Goal: Communication & Community: Answer question/provide support

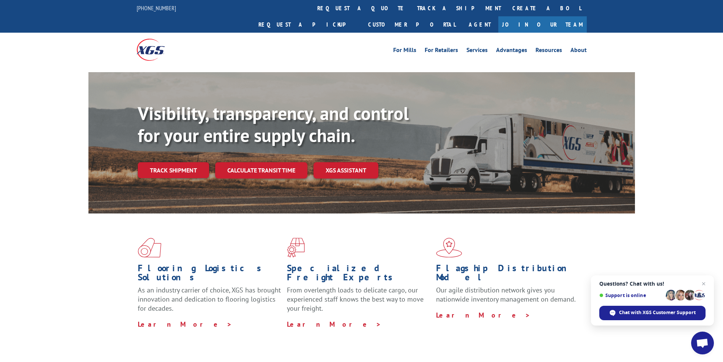
click at [702, 342] on span "Open chat" at bounding box center [702, 343] width 13 height 11
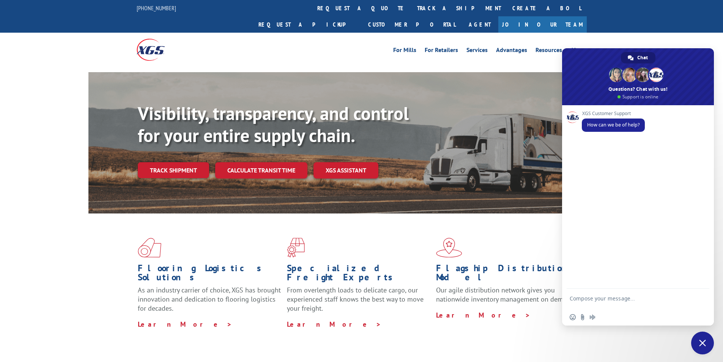
click at [628, 299] on textarea "Compose your message..." at bounding box center [630, 302] width 120 height 14
paste textarea "Hello My name is [PERSON_NAME] from Tforce Worldwide [PHONE_NUMBER] Email [EMAI…"
type textarea "Hello My name is [PERSON_NAME] from Tforce Worldwide [PHONE_NUMBER] Email [EMAI…"
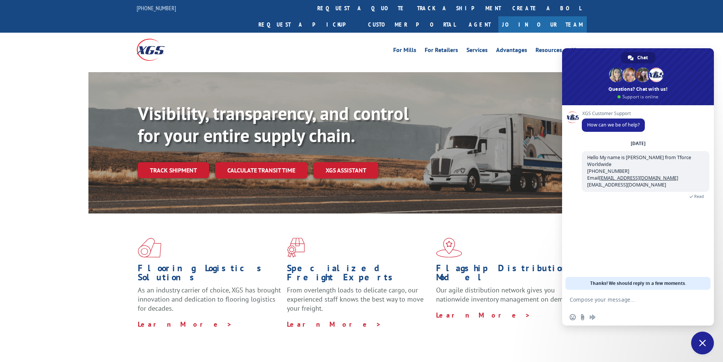
click at [609, 301] on textarea "Compose your message..." at bounding box center [630, 299] width 120 height 7
paste textarea "Good morning. I would appreciate an update on the scheduled pickups"
click at [636, 306] on textarea "Good morning. I would appreciate an update on the scheduled pickups" at bounding box center [630, 302] width 120 height 14
paste textarea "FCO000634351"
click at [675, 306] on textarea "Good morning. I would appreciate an update on the scheduled pickups FCO00063435…" at bounding box center [630, 302] width 120 height 14
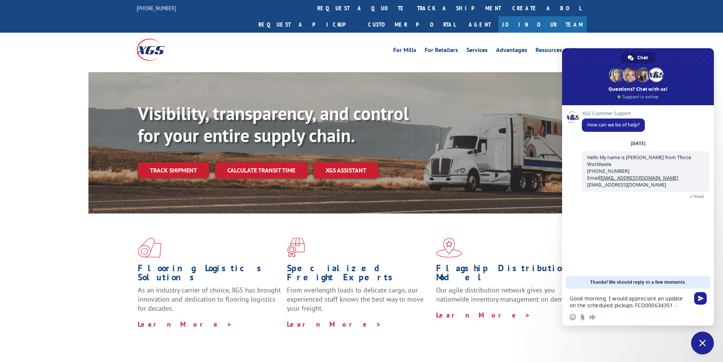
paste textarea "FCO000634476"
type textarea "Good morning. I would appreciate an update on the scheduled pickups FCO00063435…"
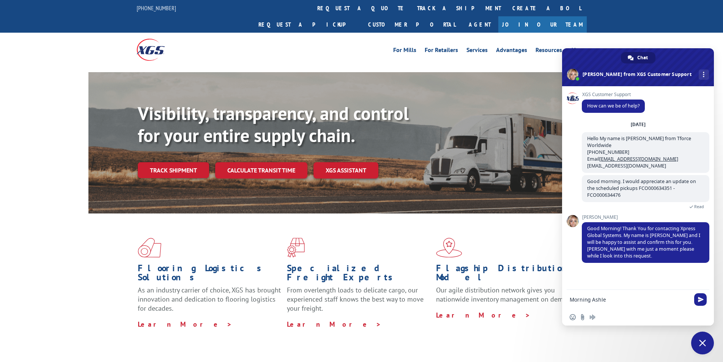
type textarea "Morning [PERSON_NAME]"
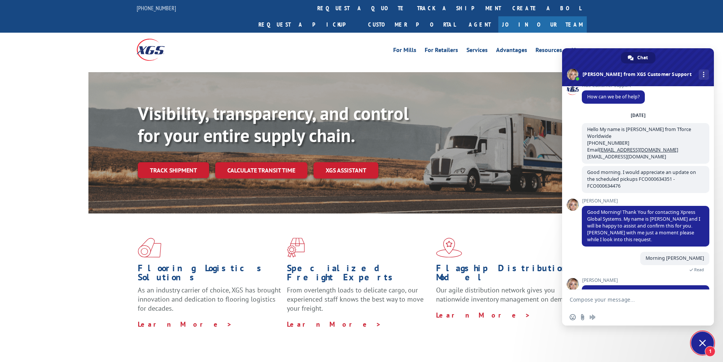
scroll to position [40, 0]
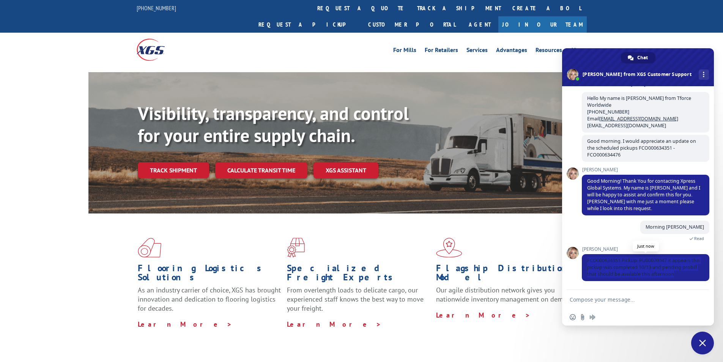
drag, startPoint x: 586, startPoint y: 261, endPoint x: 694, endPoint y: 276, distance: 109.2
click at [694, 276] on span "FCO000634351 Pickup: PU00070047 it appears this pickup was completed 10/13 and …" at bounding box center [645, 267] width 127 height 27
copy span "FCO000634351 Pickup: PU00070047 it appears this pickup was completed 10/13 and …"
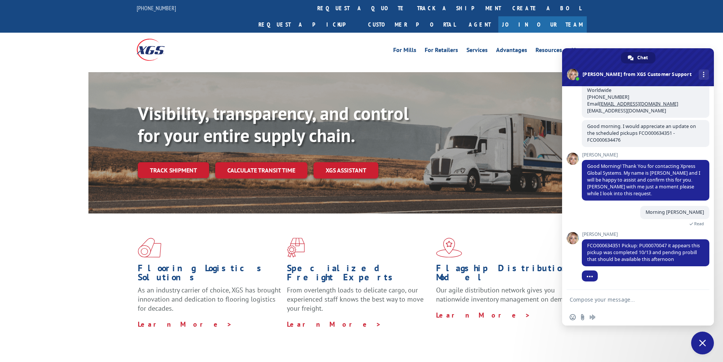
click at [640, 299] on textarea "Compose your message..." at bounding box center [630, 299] width 120 height 7
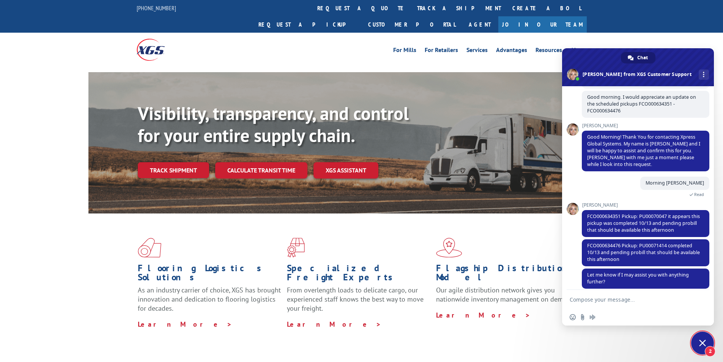
scroll to position [92, 0]
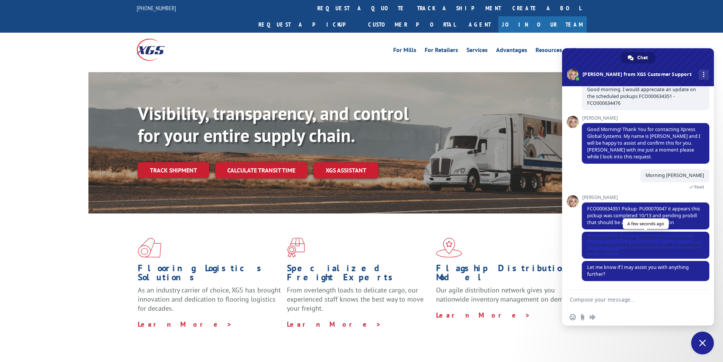
drag, startPoint x: 586, startPoint y: 238, endPoint x: 637, endPoint y: 248, distance: 51.9
click at [637, 248] on span "FCO000634476 Pickup: PU00071414 completed 10/13 and pending probill that should…" at bounding box center [645, 244] width 127 height 27
copy span "FCO000634476 Pickup: PU00071414 completed 10/13 and pending probill that should…"
click at [634, 300] on textarea "Compose your message..." at bounding box center [630, 299] width 120 height 7
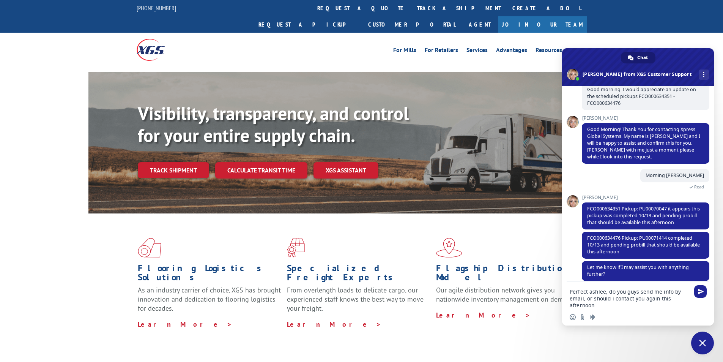
type textarea "Perfect ashlee, do you guys send me info by email, or should i contact you agai…"
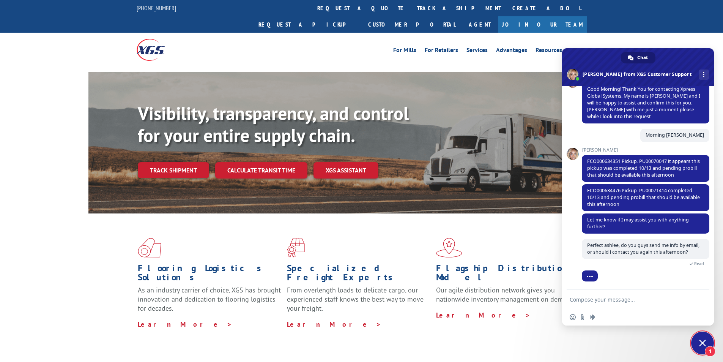
scroll to position [157, 0]
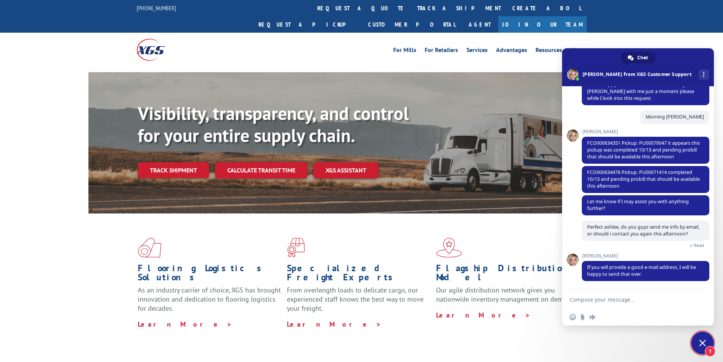
click at [663, 300] on textarea "Compose your message..." at bounding box center [630, 299] width 120 height 7
paste textarea "[EMAIL_ADDRESS][DOMAIN_NAME]"
type textarea "[EMAIL_ADDRESS][DOMAIN_NAME]"
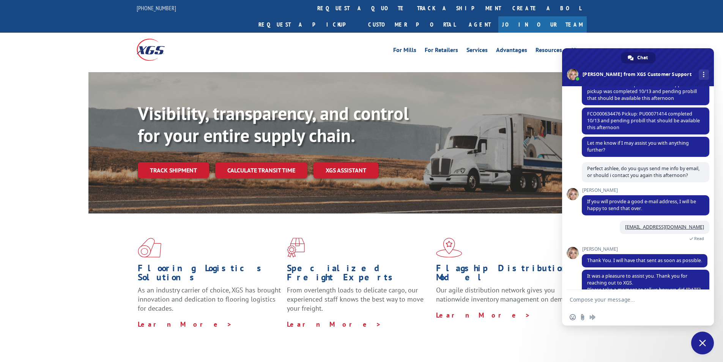
scroll to position [274, 0]
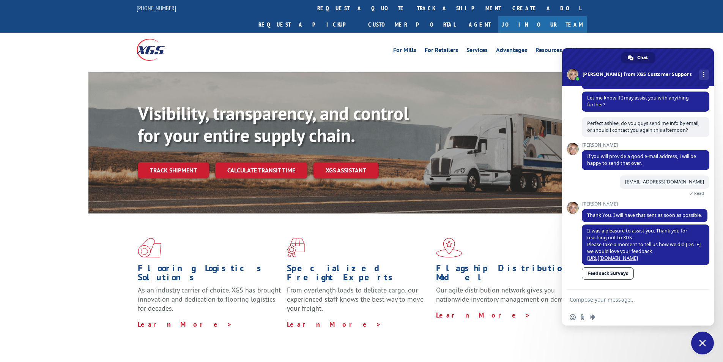
click at [662, 297] on textarea "Compose your message..." at bounding box center [630, 299] width 120 height 7
type textarea "Thank you [PERSON_NAME]"
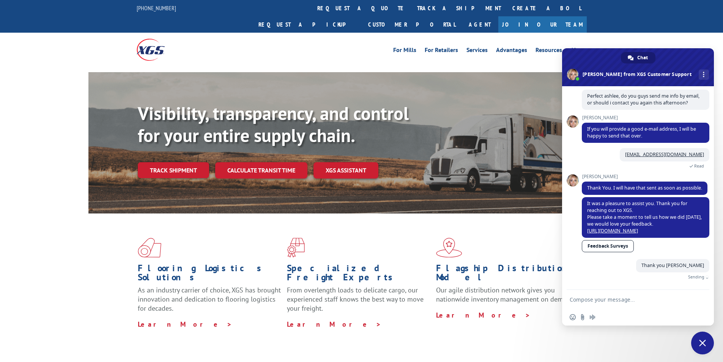
scroll to position [293, 0]
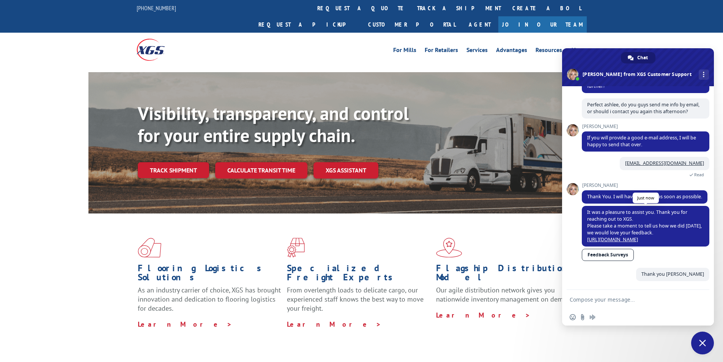
click at [610, 236] on link "[URL][DOMAIN_NAME]" at bounding box center [612, 239] width 51 height 6
click at [702, 346] on span "Close chat" at bounding box center [702, 342] width 7 height 7
